Goal: Task Accomplishment & Management: Use online tool/utility

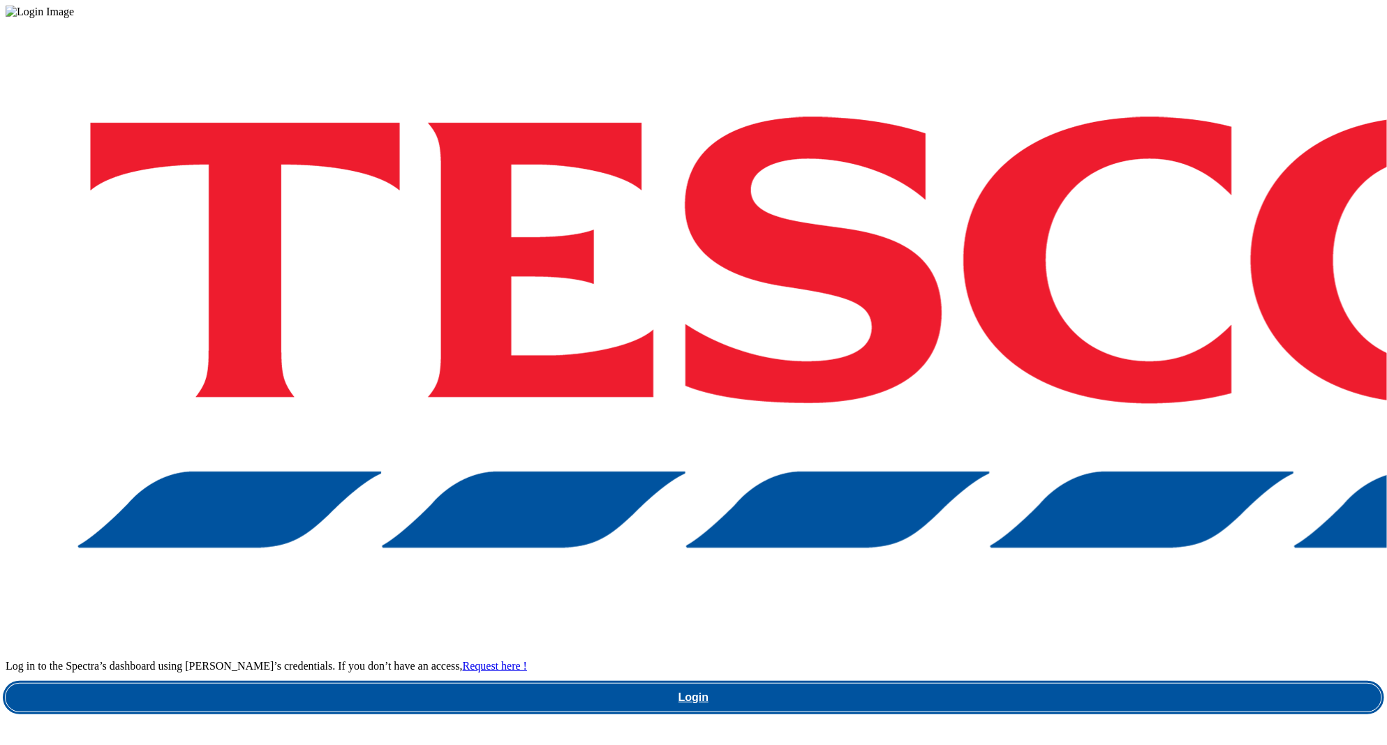
click at [937, 684] on link "Login" at bounding box center [694, 698] width 1376 height 28
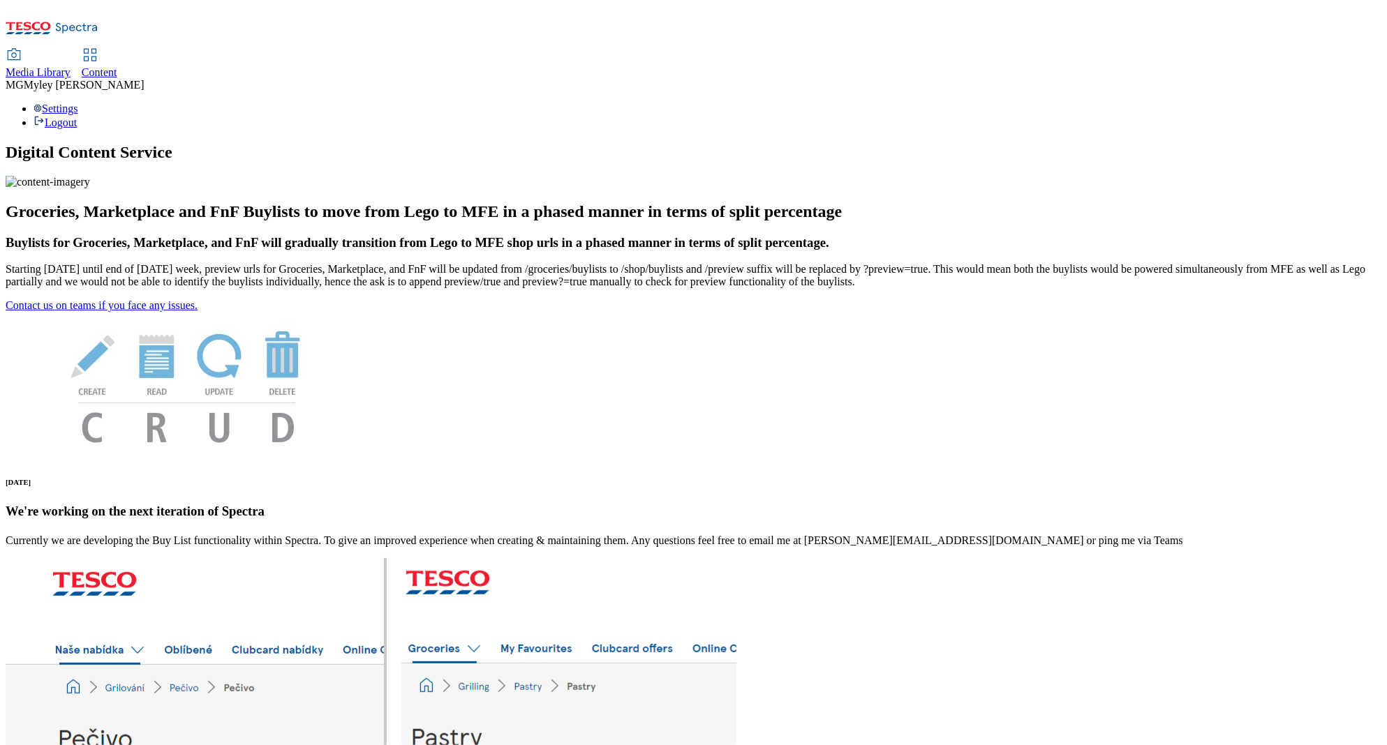
click at [373, 50] on div "Media Library Content" at bounding box center [694, 64] width 1376 height 29
click at [117, 66] on span "Content" at bounding box center [100, 72] width 36 height 12
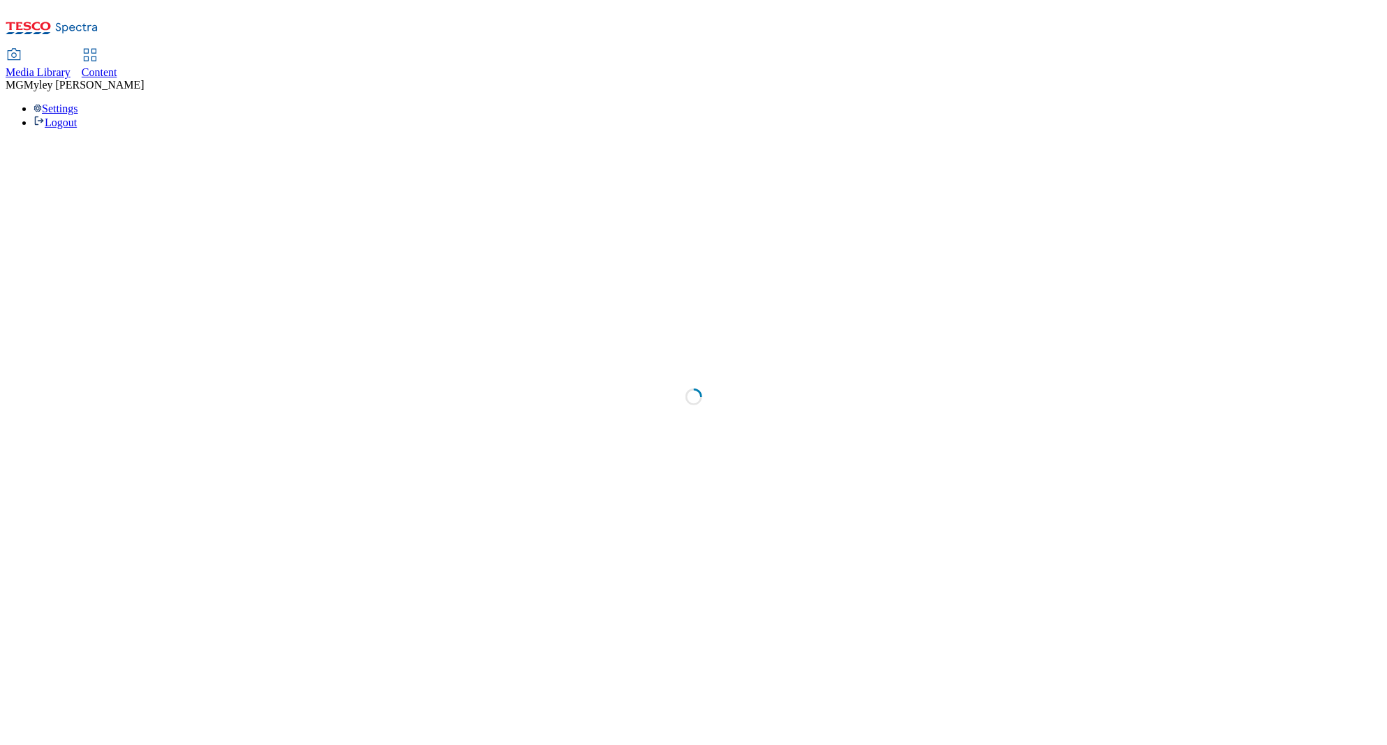
select select "ghs-uk"
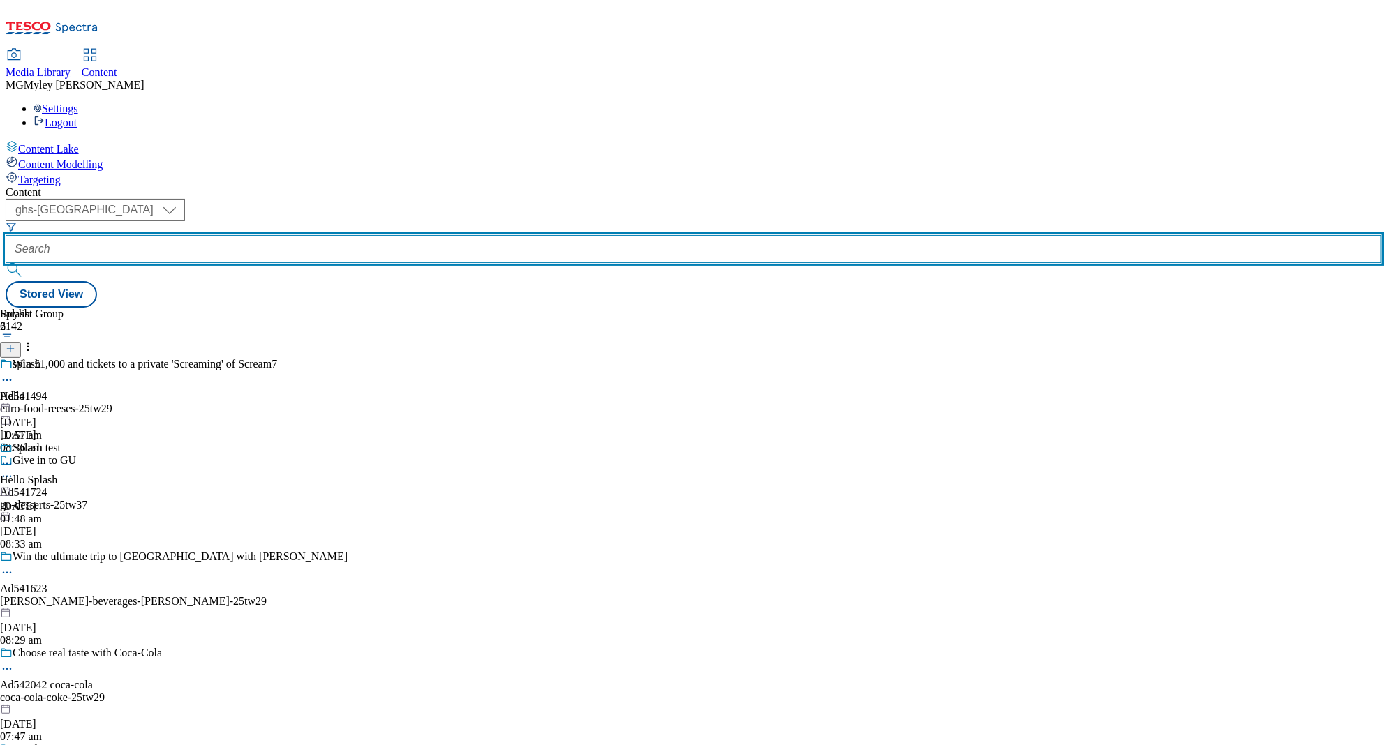
click at [336, 235] on input "text" at bounding box center [694, 249] width 1376 height 28
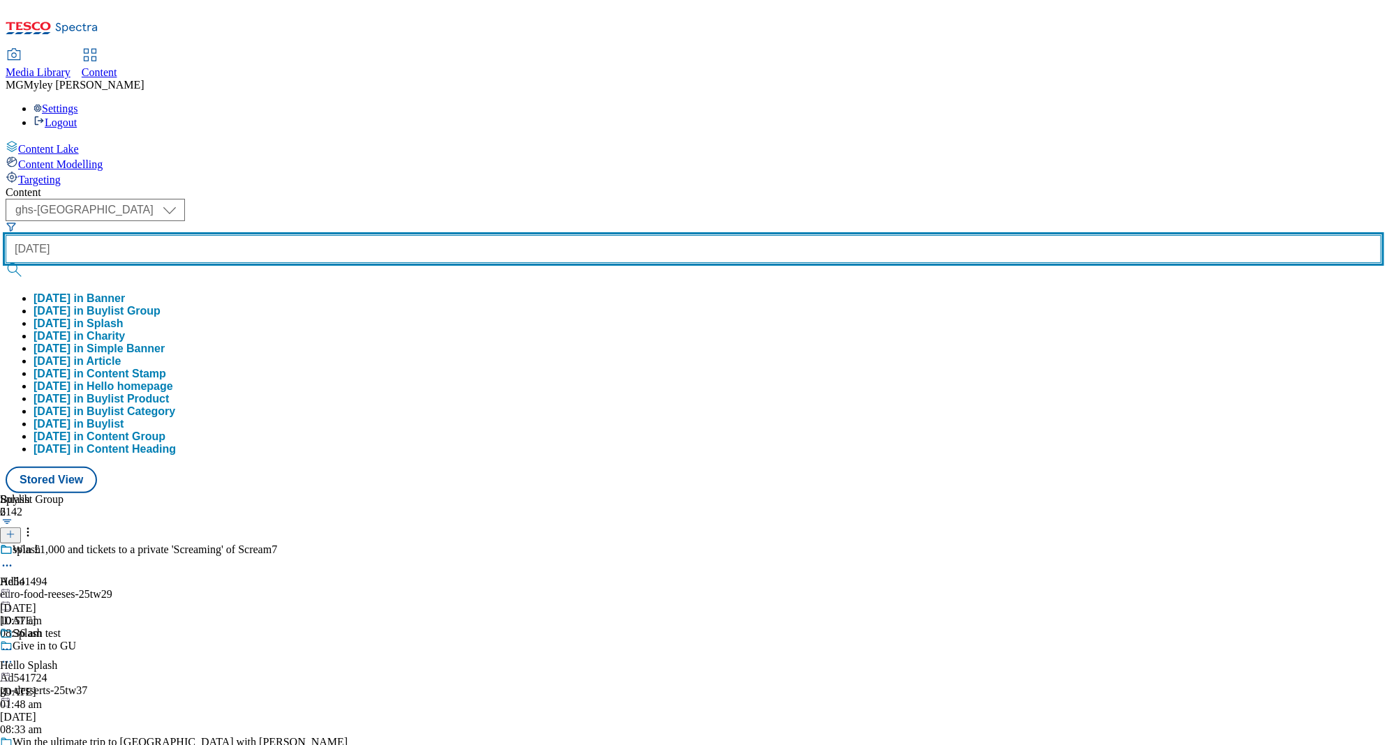
type input "diwali"
click at [6, 263] on button "submit" at bounding box center [16, 270] width 20 height 14
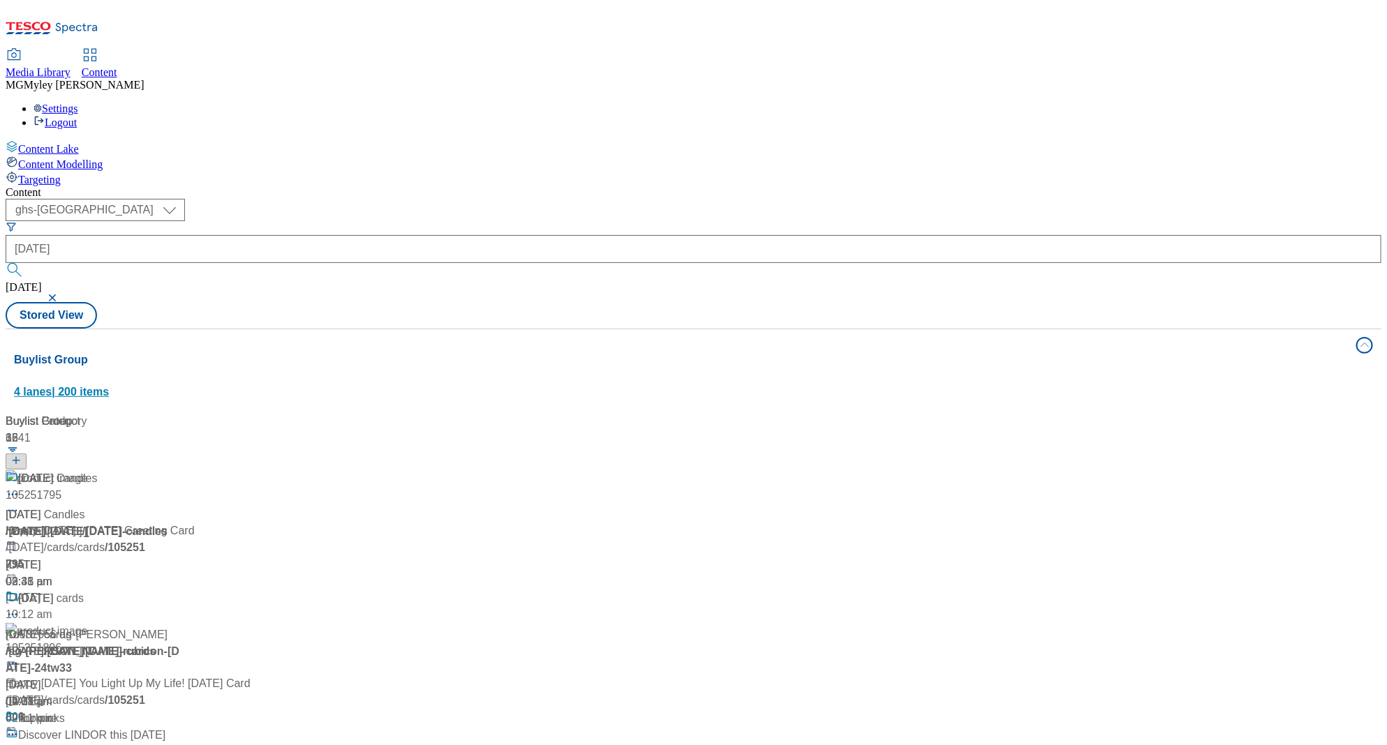
click at [575, 329] on button "Buylist Group 4 lanes | 200 items" at bounding box center [694, 368] width 1376 height 78
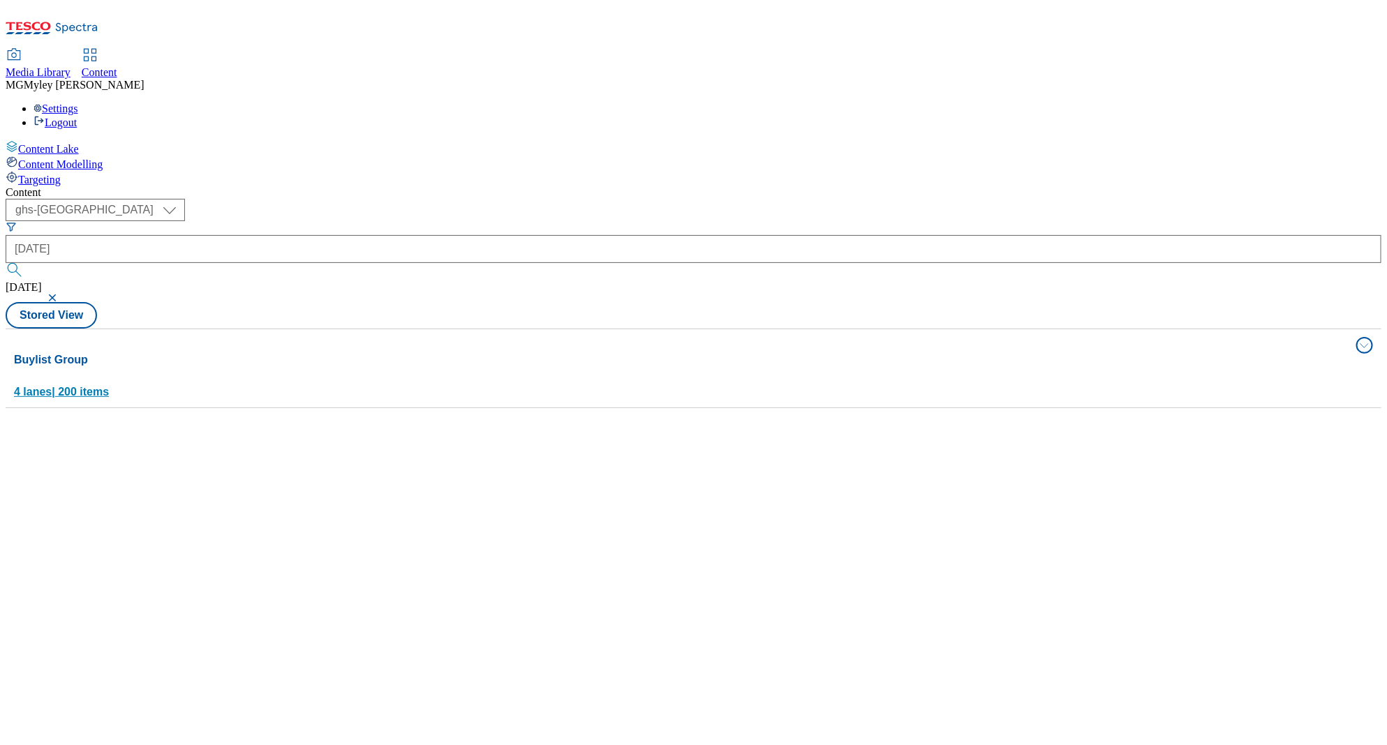
click at [369, 352] on div "Buylist Group 4 lanes | 200 items" at bounding box center [681, 376] width 1334 height 48
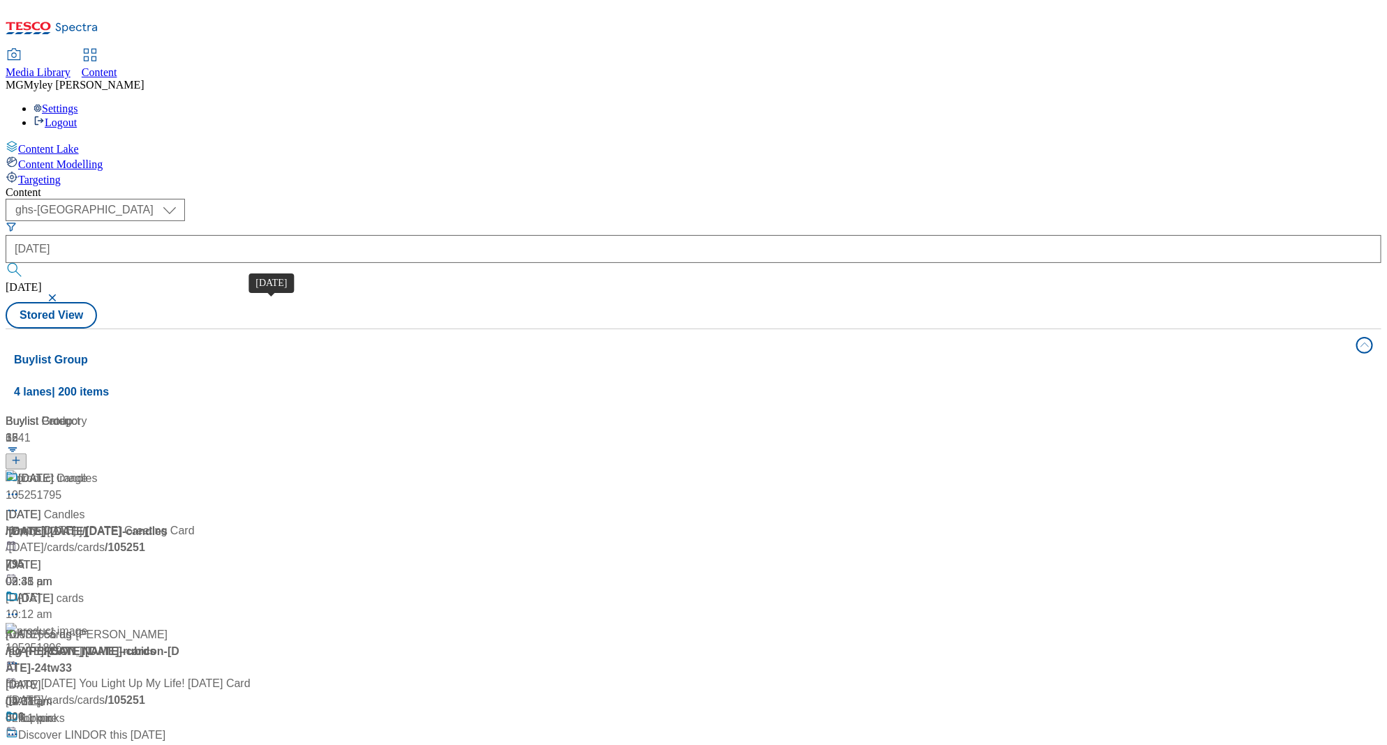
click at [40, 507] on div "Diwali" at bounding box center [23, 515] width 35 height 17
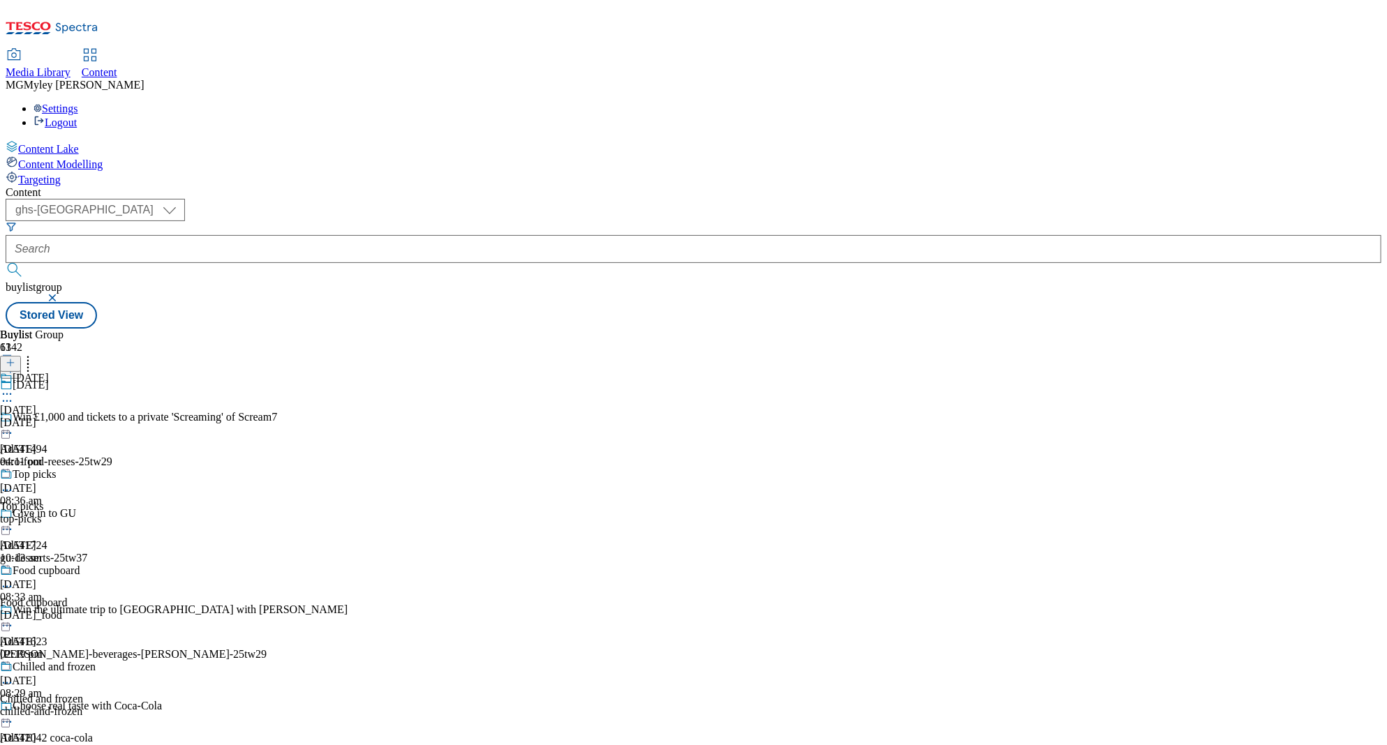
click at [123, 417] on div "diwali" at bounding box center [61, 423] width 123 height 13
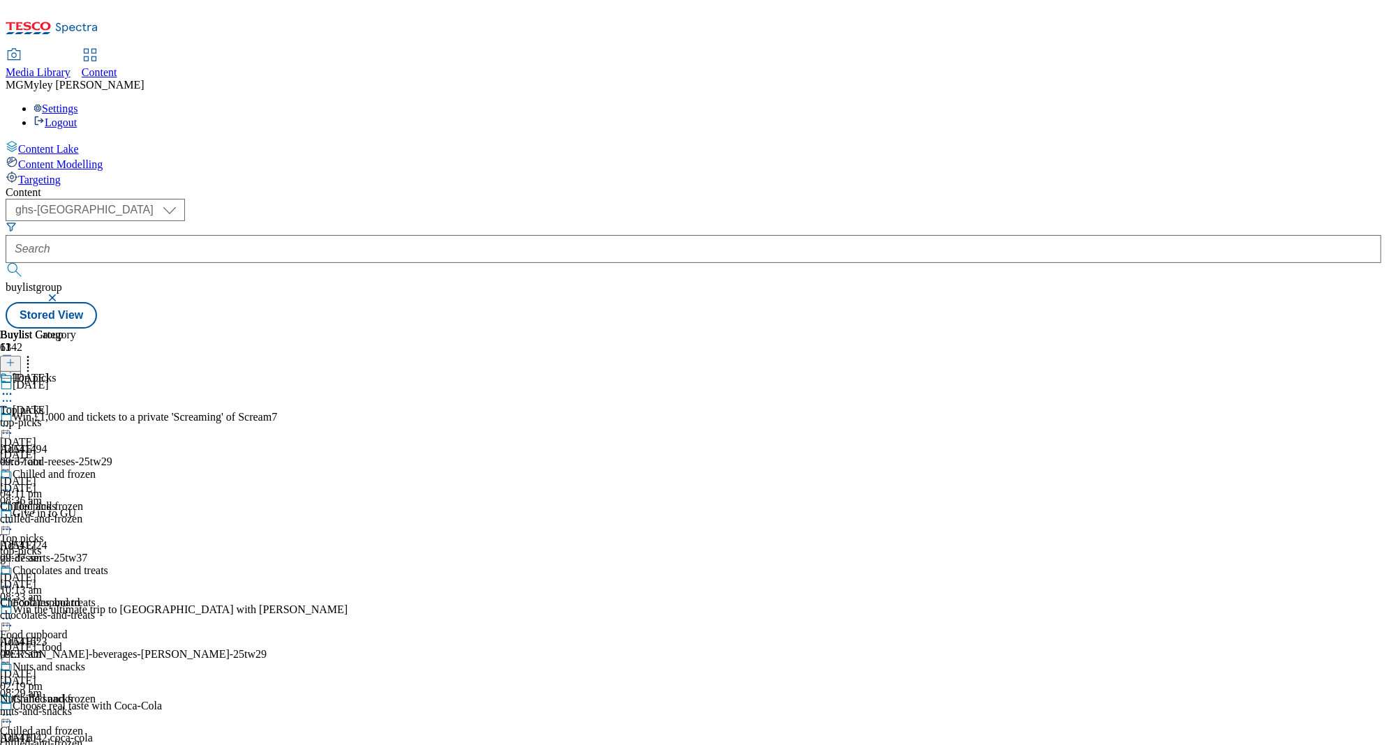
click at [14, 419] on icon at bounding box center [7, 426] width 14 height 14
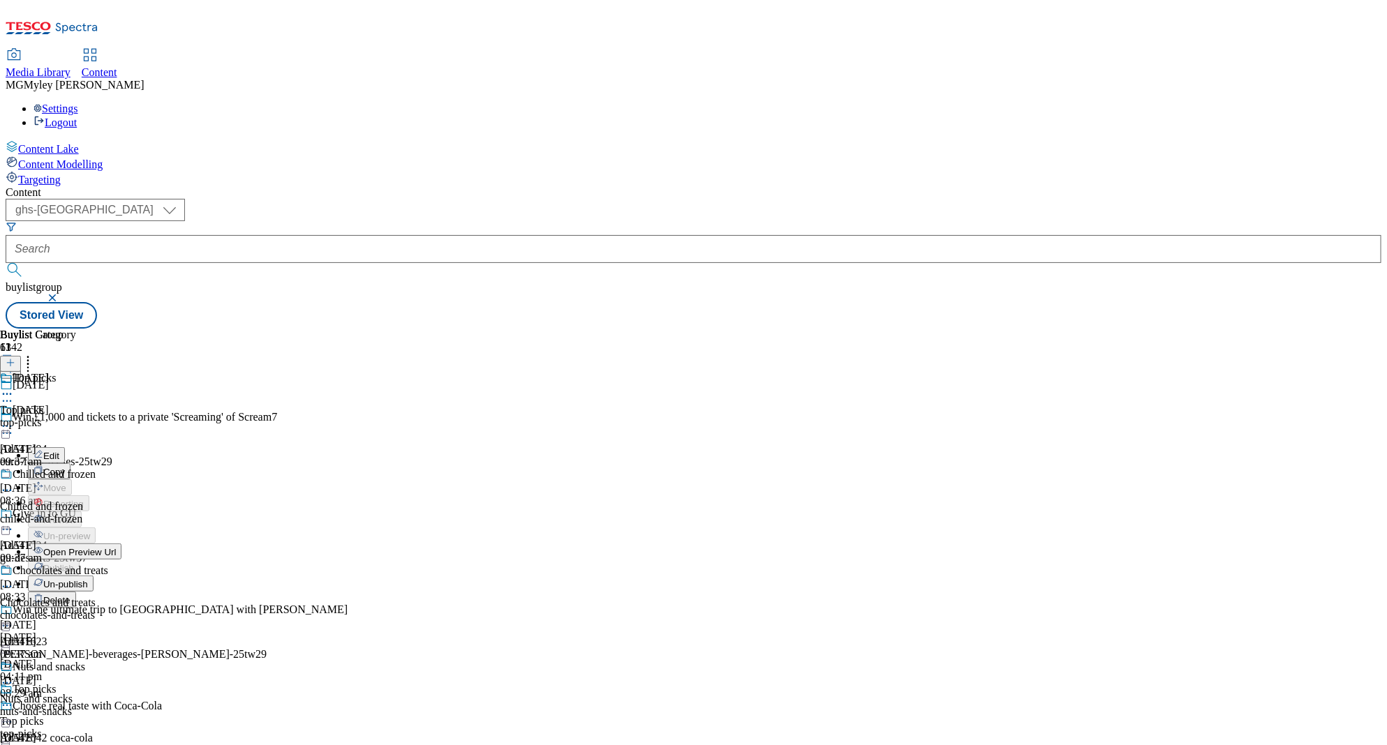
click at [88, 579] on span "Un-publish" at bounding box center [65, 584] width 45 height 10
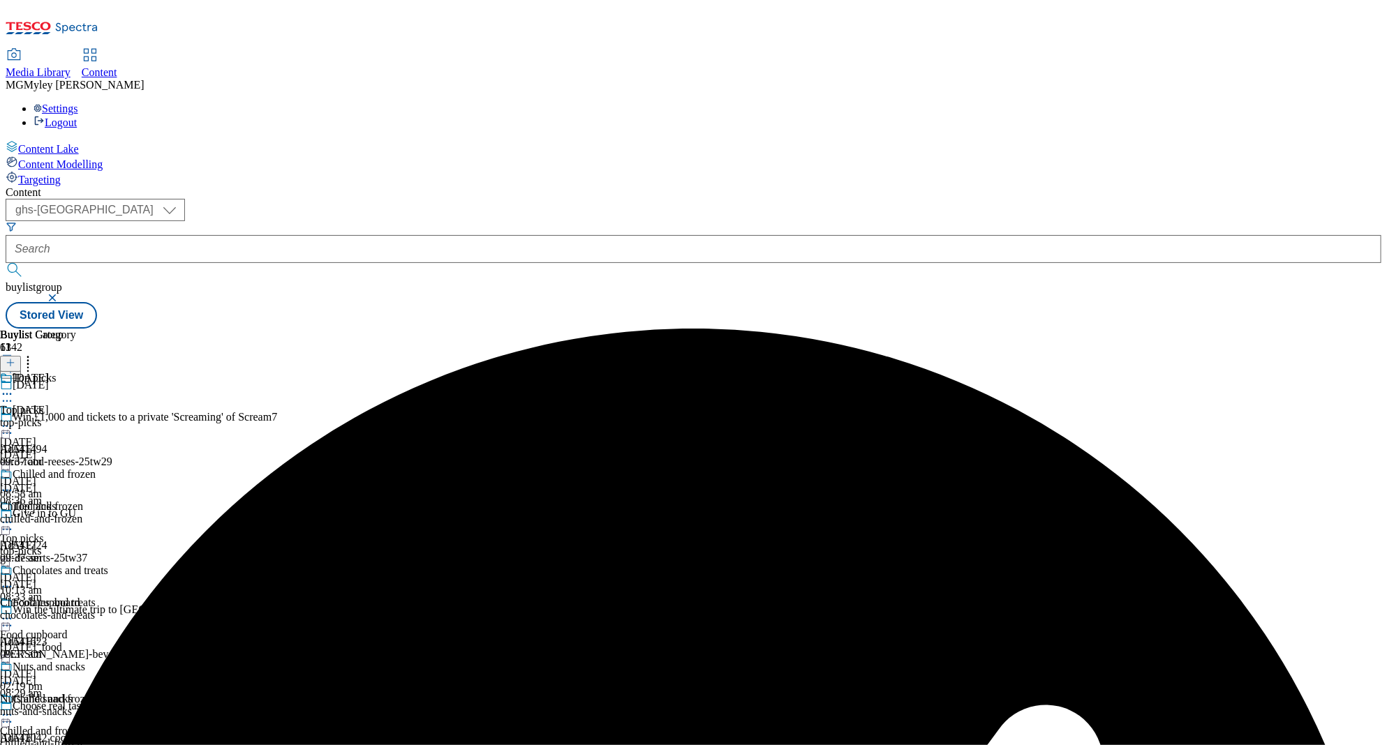
click at [14, 419] on icon at bounding box center [7, 426] width 14 height 14
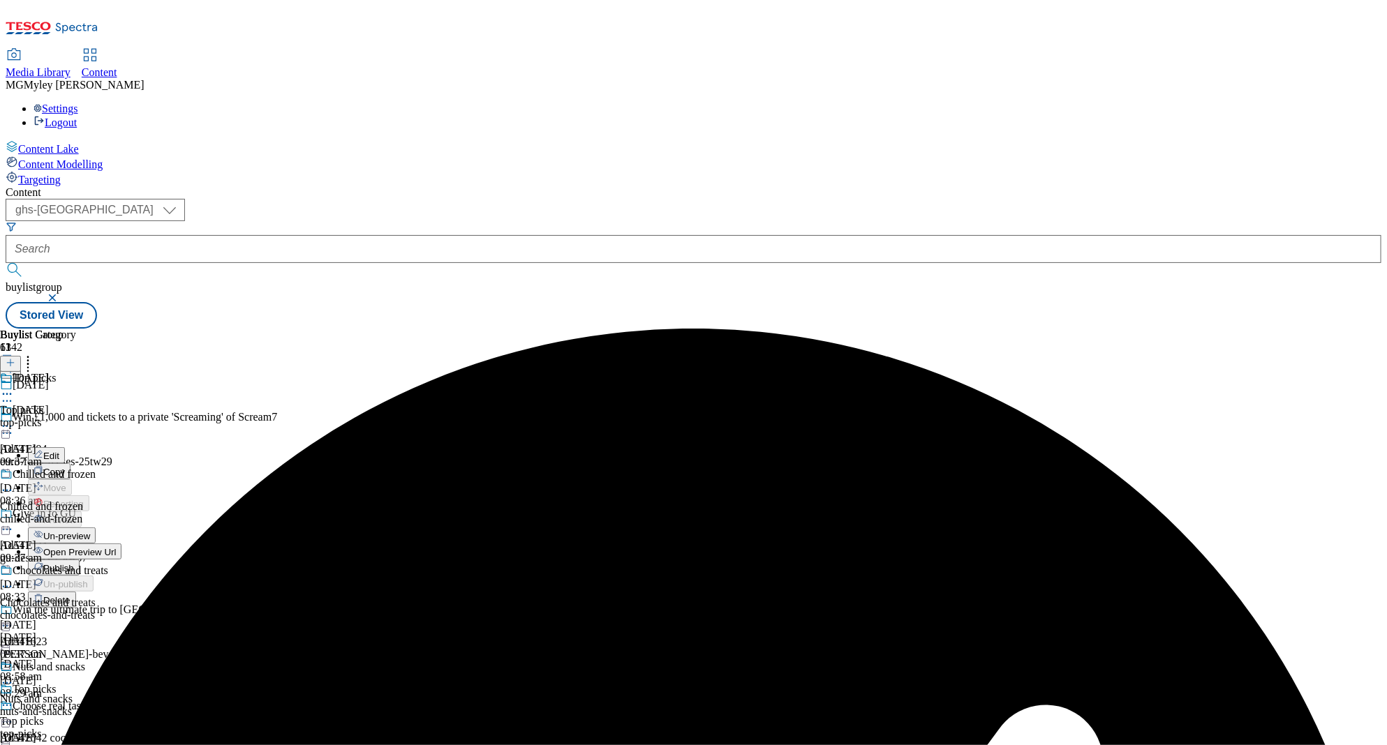
click at [90, 531] on span "Un-preview" at bounding box center [66, 536] width 47 height 10
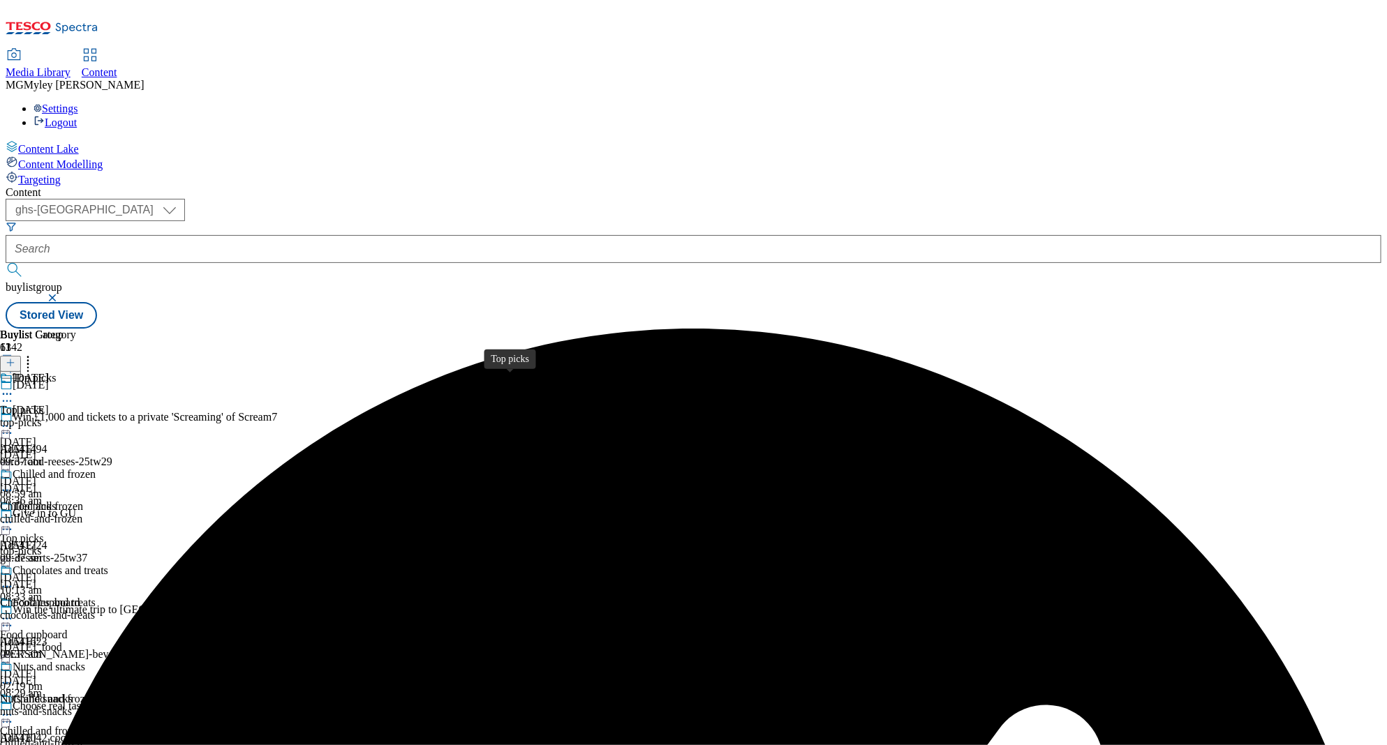
click at [43, 532] on span "Top picks" at bounding box center [21, 538] width 43 height 13
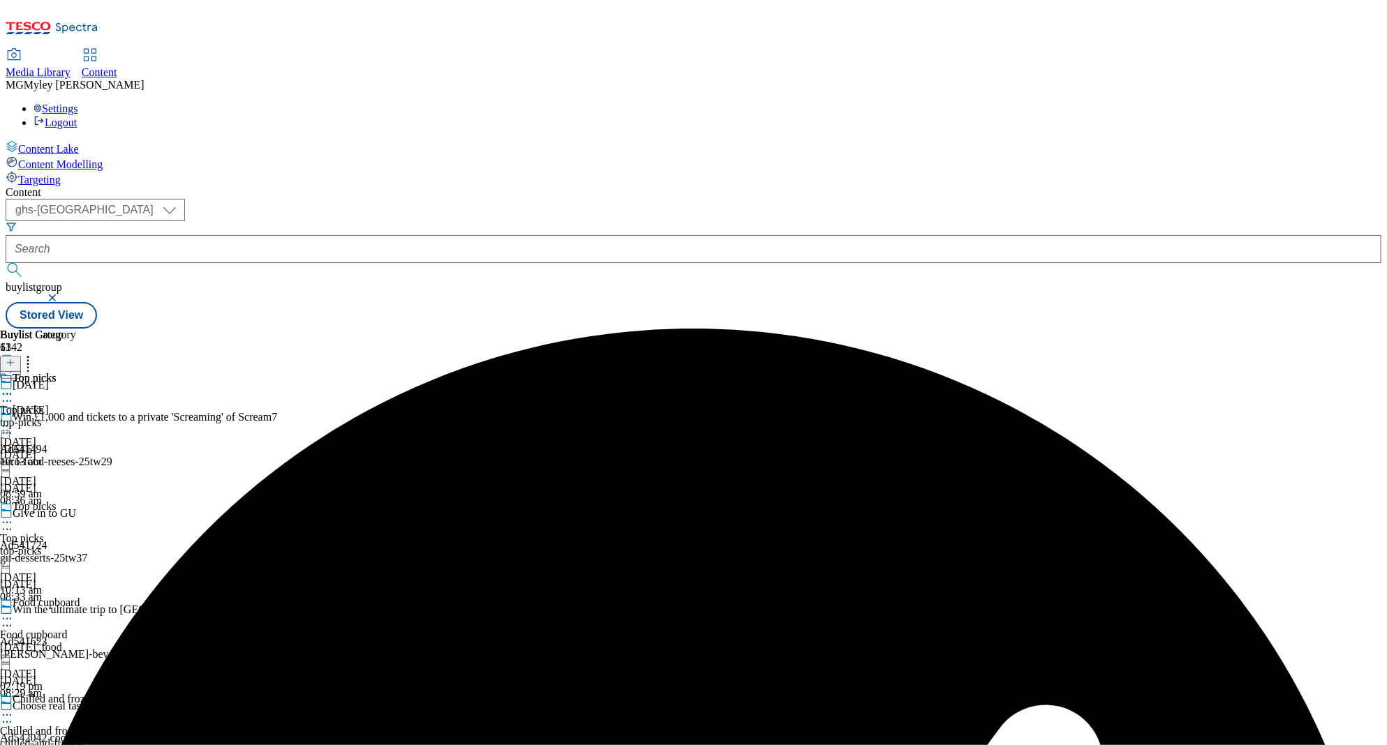
click at [14, 516] on icon at bounding box center [7, 523] width 14 height 14
click at [80, 656] on button "Publish" at bounding box center [54, 664] width 52 height 16
click at [67, 629] on span "Food cupboard" at bounding box center [33, 635] width 67 height 13
click at [14, 612] on icon at bounding box center [7, 619] width 14 height 14
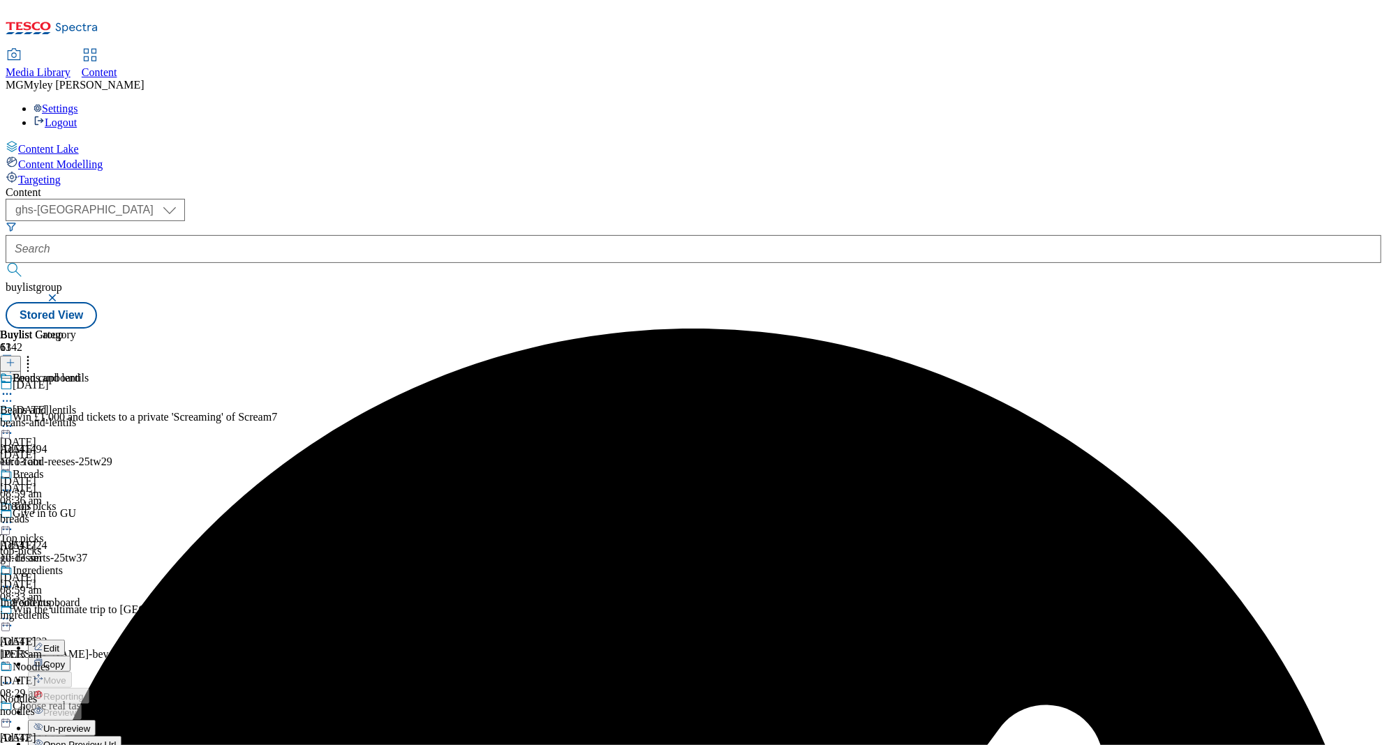
click at [83, 725] on div "Chilled and frozen" at bounding box center [41, 731] width 83 height 13
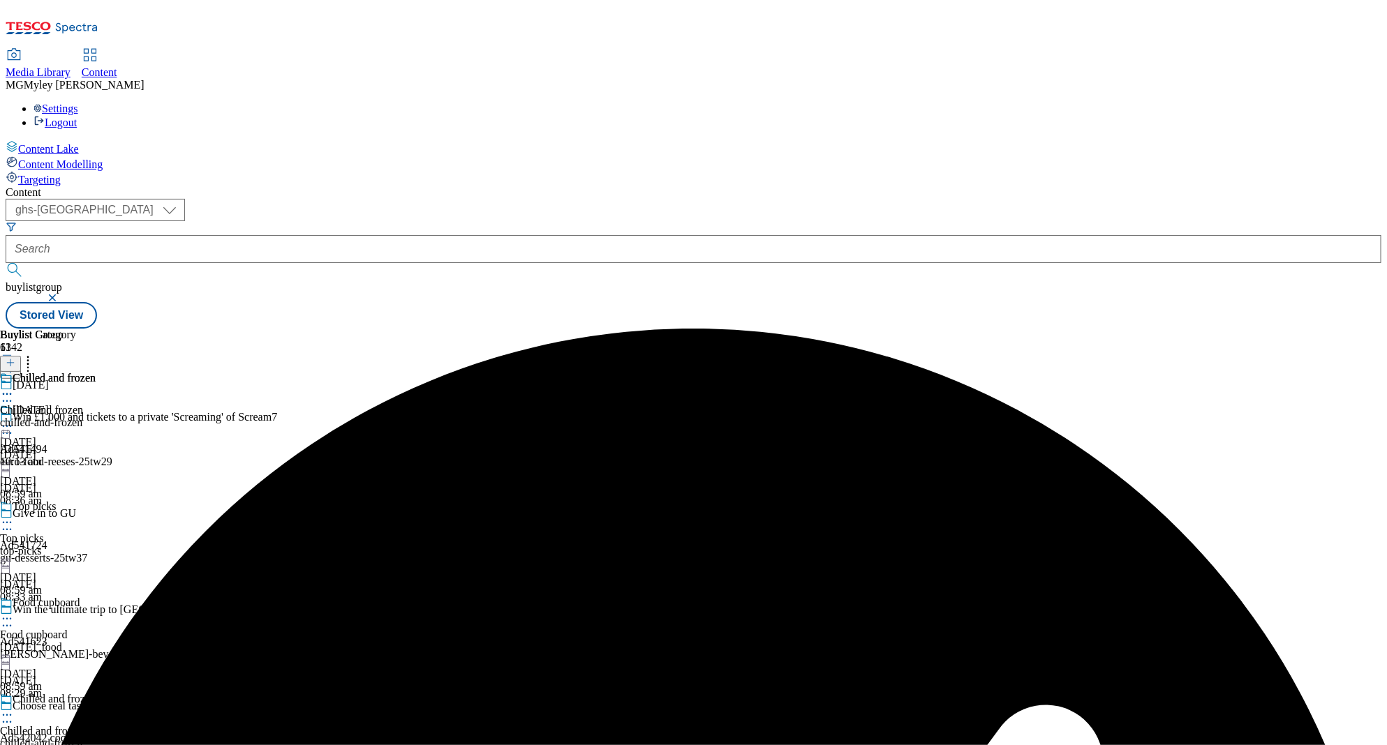
click at [12, 715] on circle at bounding box center [11, 716] width 2 height 2
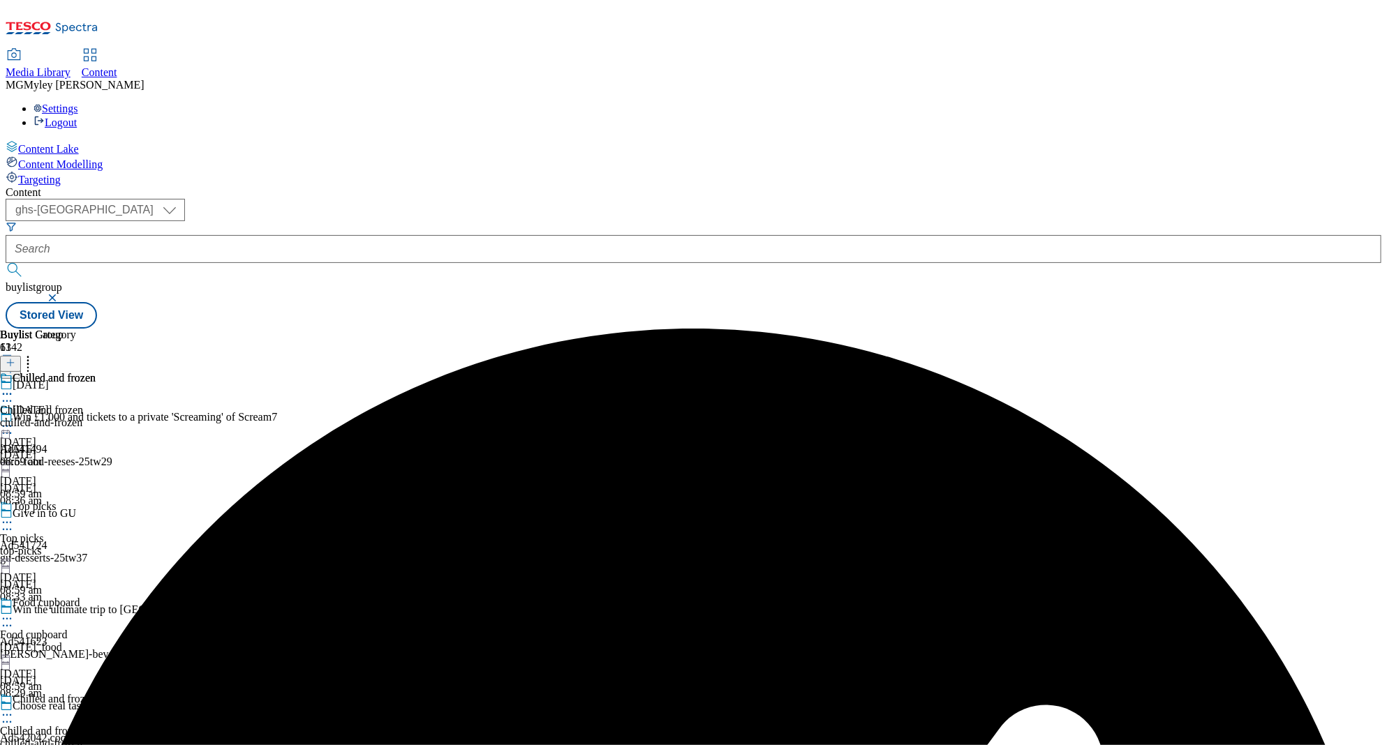
scroll to position [400, 0]
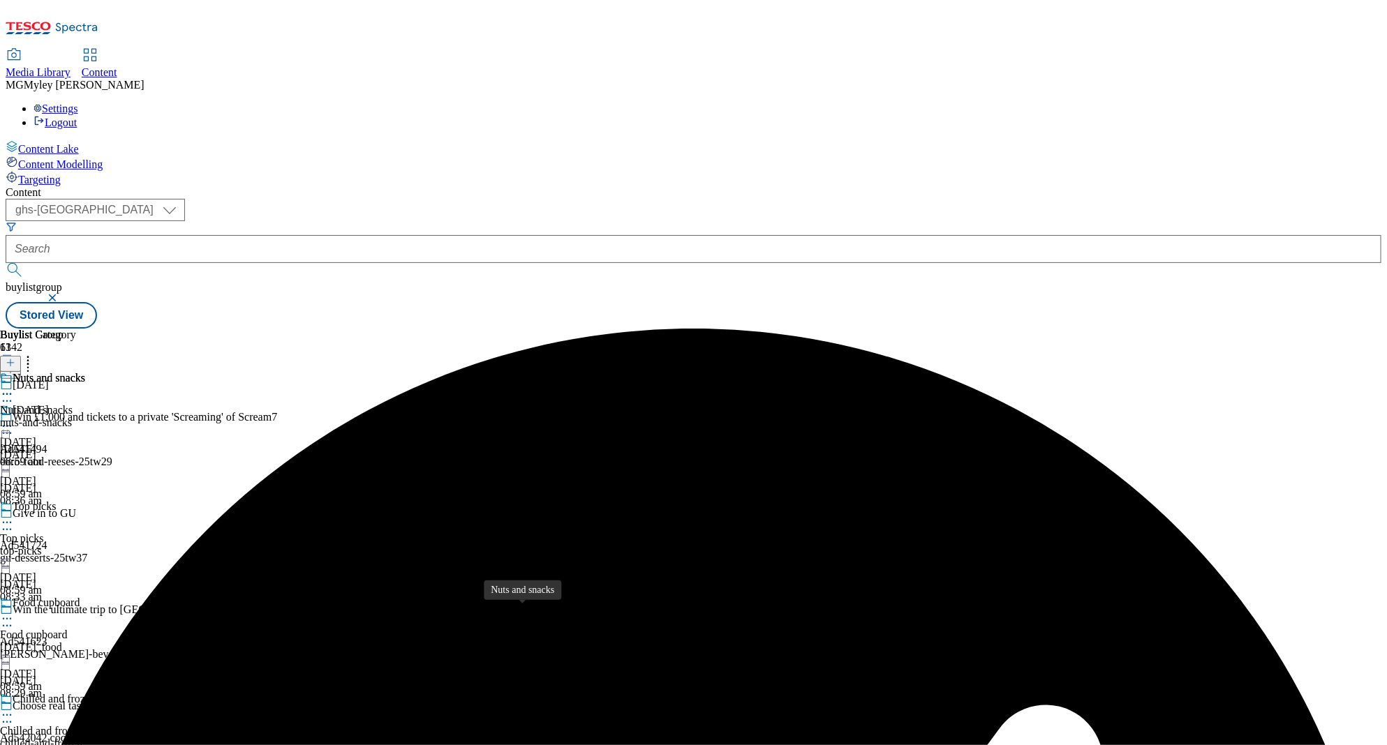
scroll to position [645, 0]
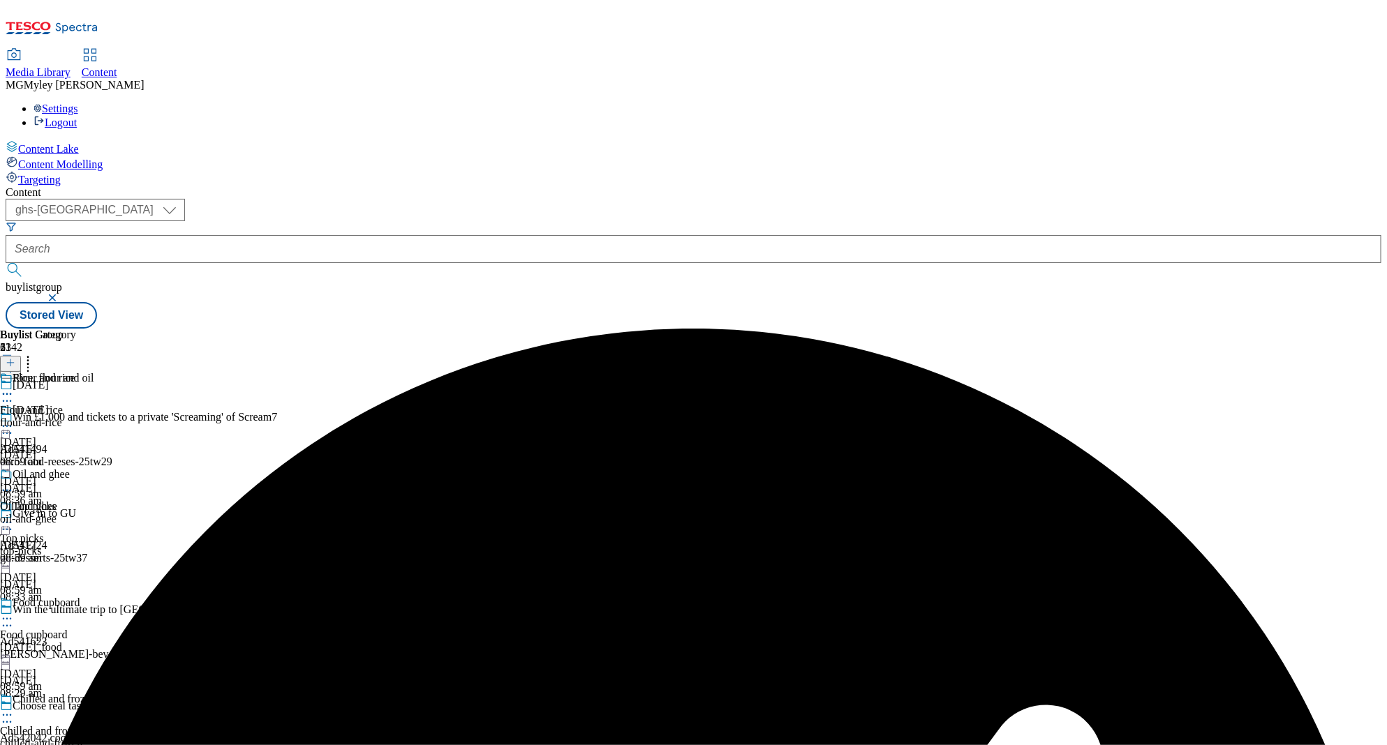
scroll to position [830, 0]
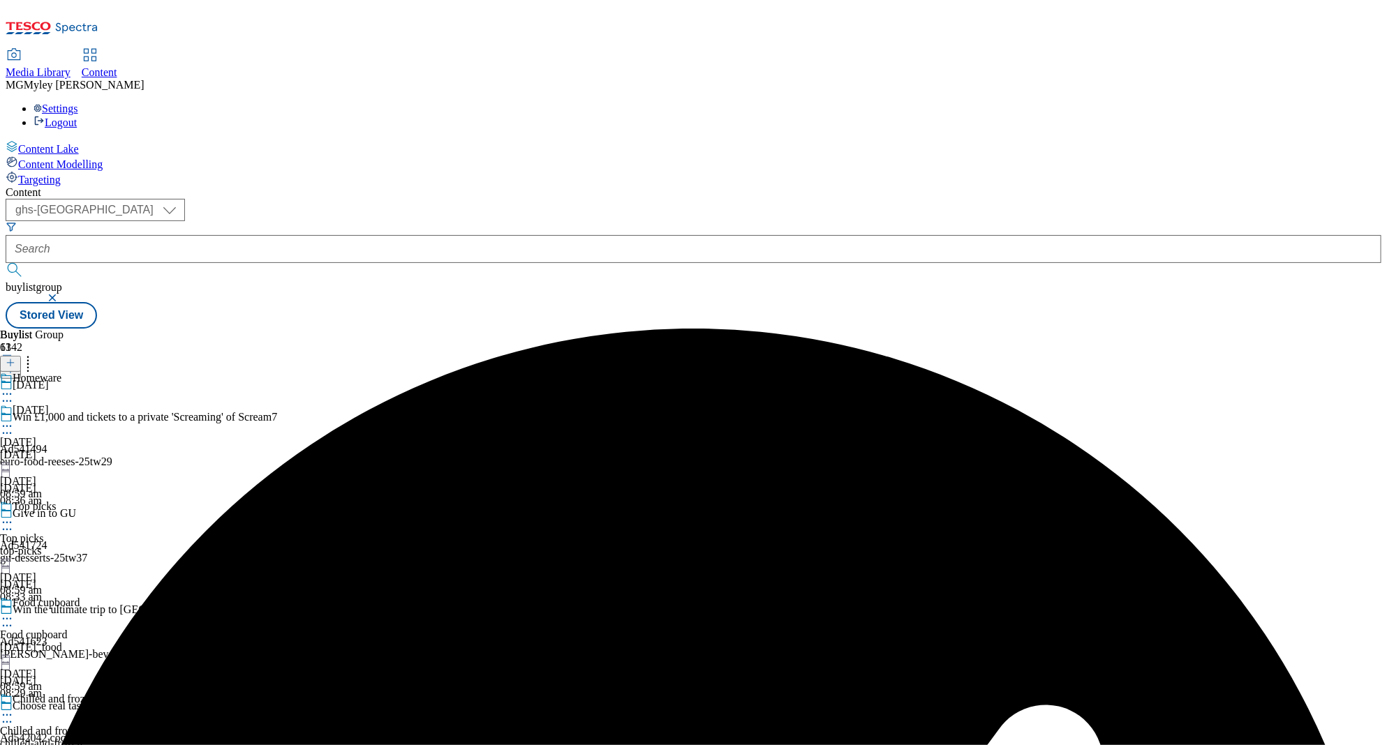
scroll to position [1221, 0]
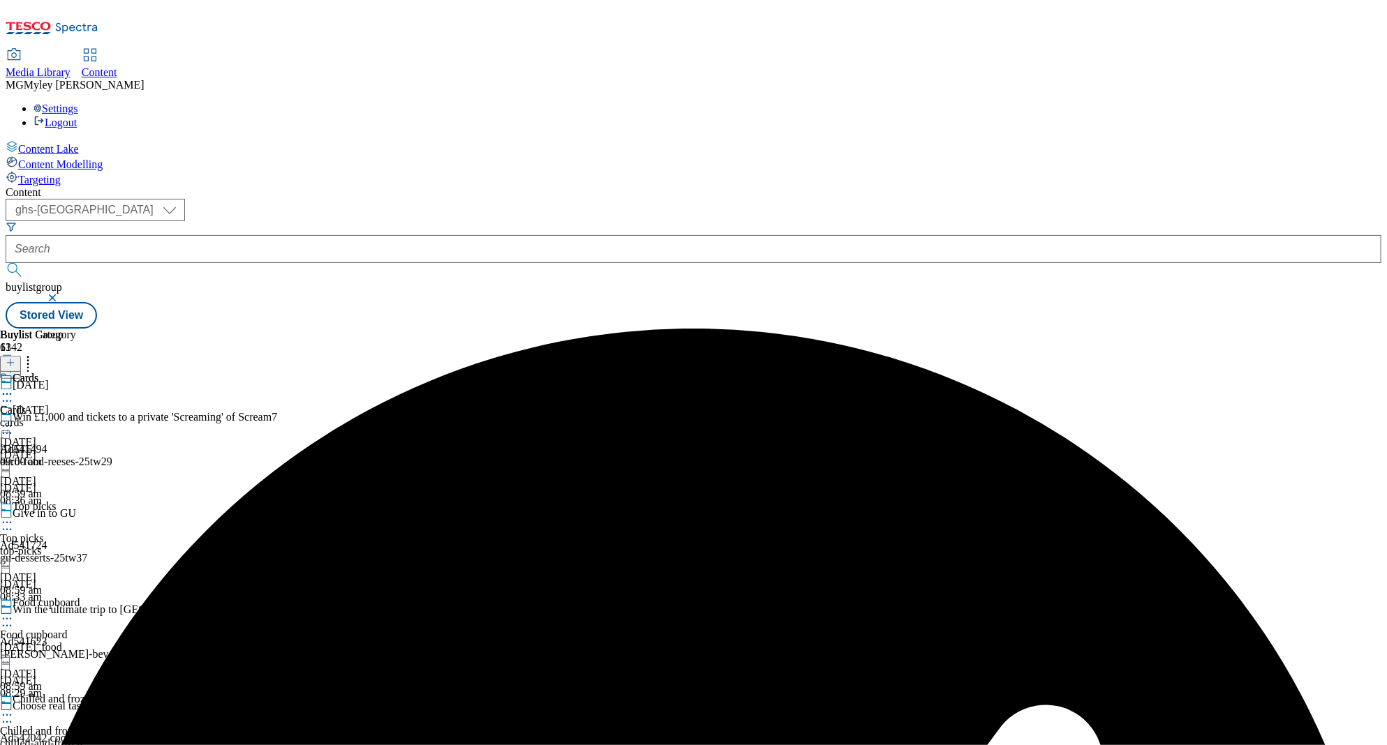
scroll to position [1466, 0]
